Goal: Information Seeking & Learning: Find specific fact

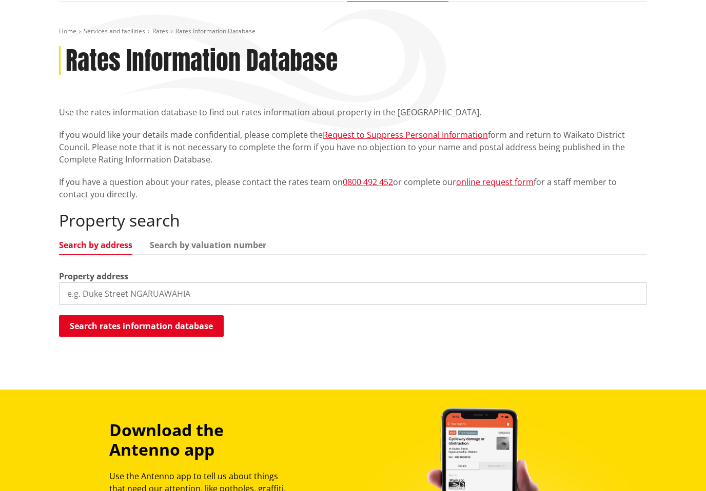
scroll to position [102, 0]
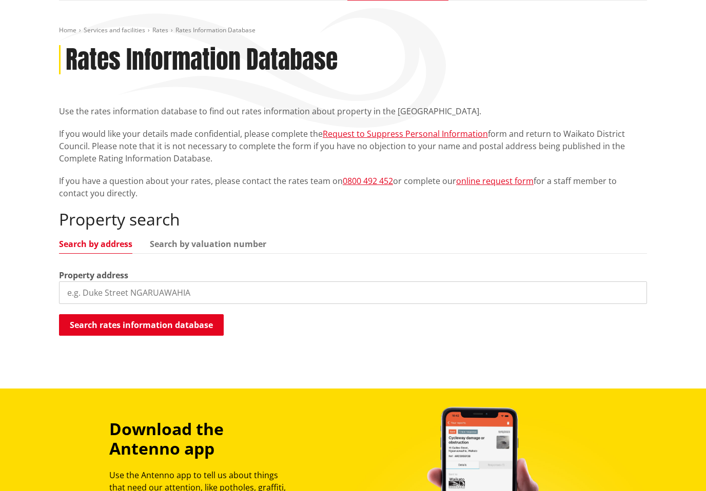
click at [82, 293] on input "search" at bounding box center [353, 293] width 588 height 23
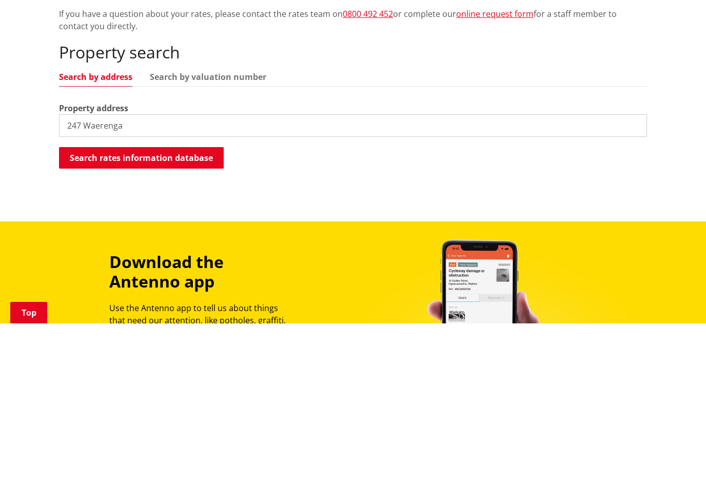
click at [139, 282] on input "247 Waerenga" at bounding box center [353, 293] width 588 height 23
click at [150, 282] on input "247 Waerenga" at bounding box center [353, 293] width 588 height 23
click at [153, 282] on input "247 Waerenga" at bounding box center [353, 293] width 588 height 23
type input "247 Waerenga road"
click at [119, 315] on button "Search rates information database" at bounding box center [141, 326] width 165 height 22
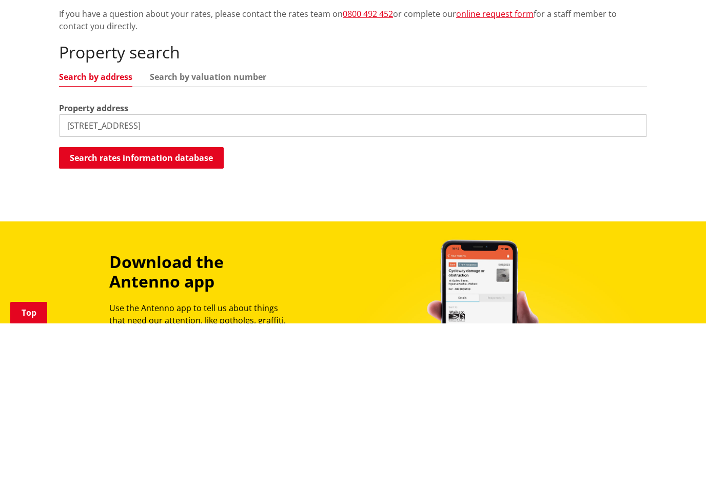
scroll to position [270, 0]
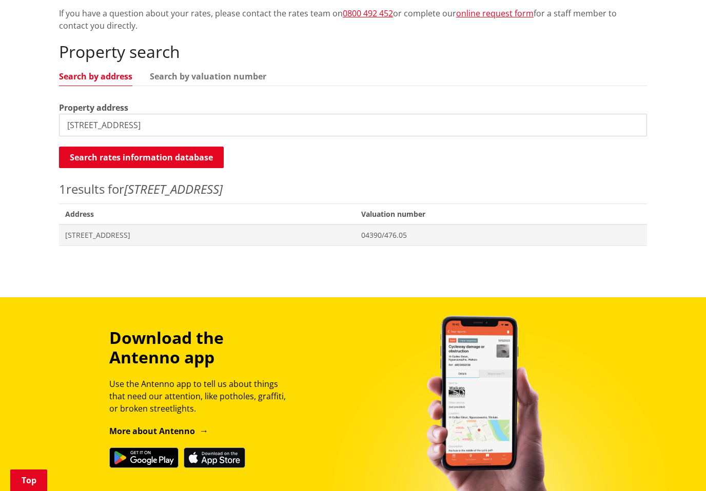
click at [87, 236] on span "247 Waerenga Road TE KAUWHATA" at bounding box center [207, 235] width 284 height 10
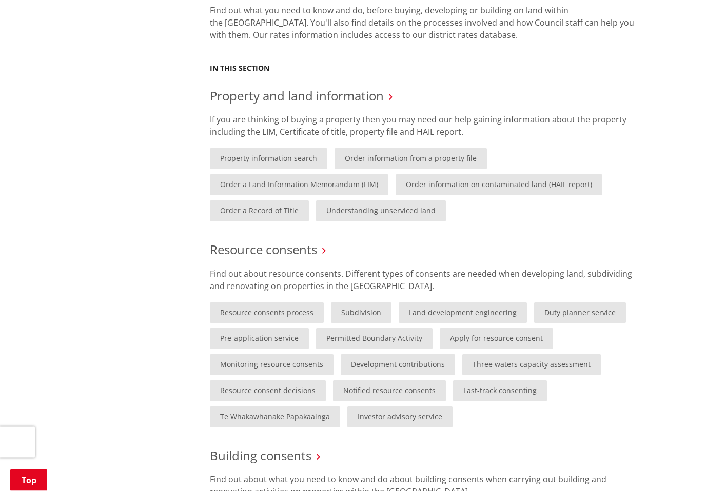
scroll to position [409, 0]
click at [227, 153] on link "Property information search" at bounding box center [268, 158] width 117 height 21
